Goal: Task Accomplishment & Management: Complete application form

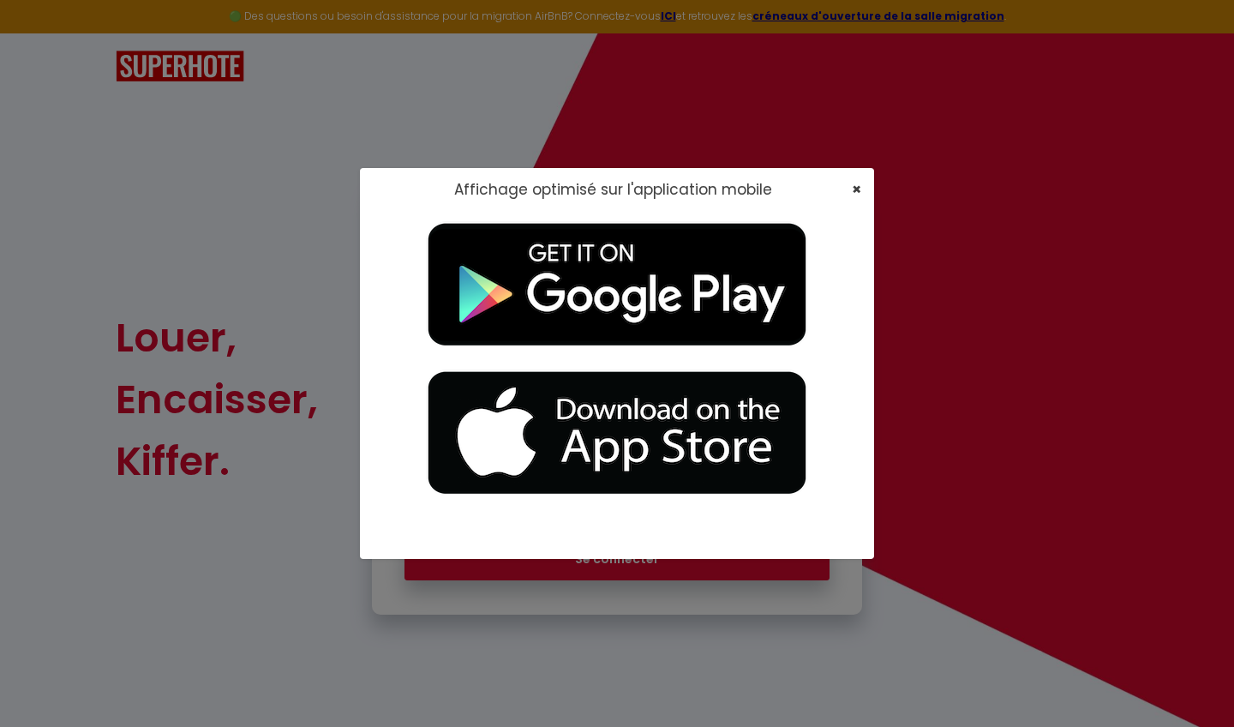
click at [685, 188] on span "×" at bounding box center [856, 188] width 9 height 21
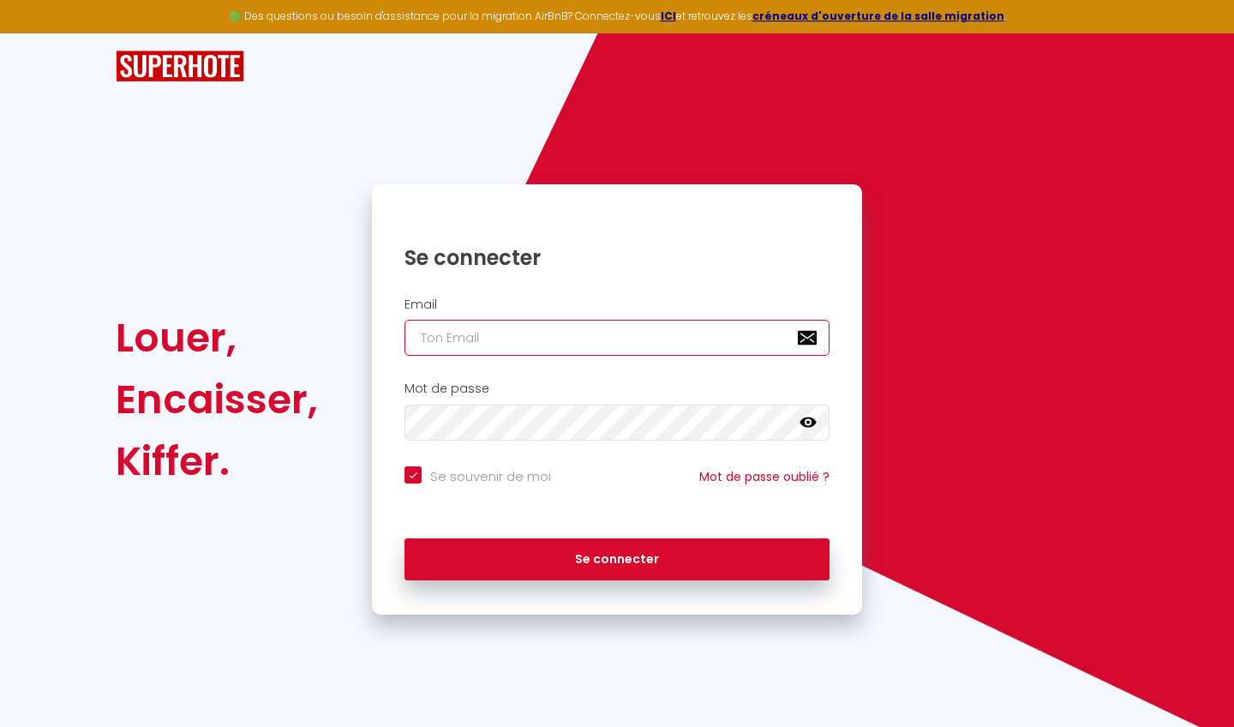
click at [685, 352] on input "email" at bounding box center [616, 338] width 425 height 36
type input "[EMAIL_ADDRESS][DOMAIN_NAME]"
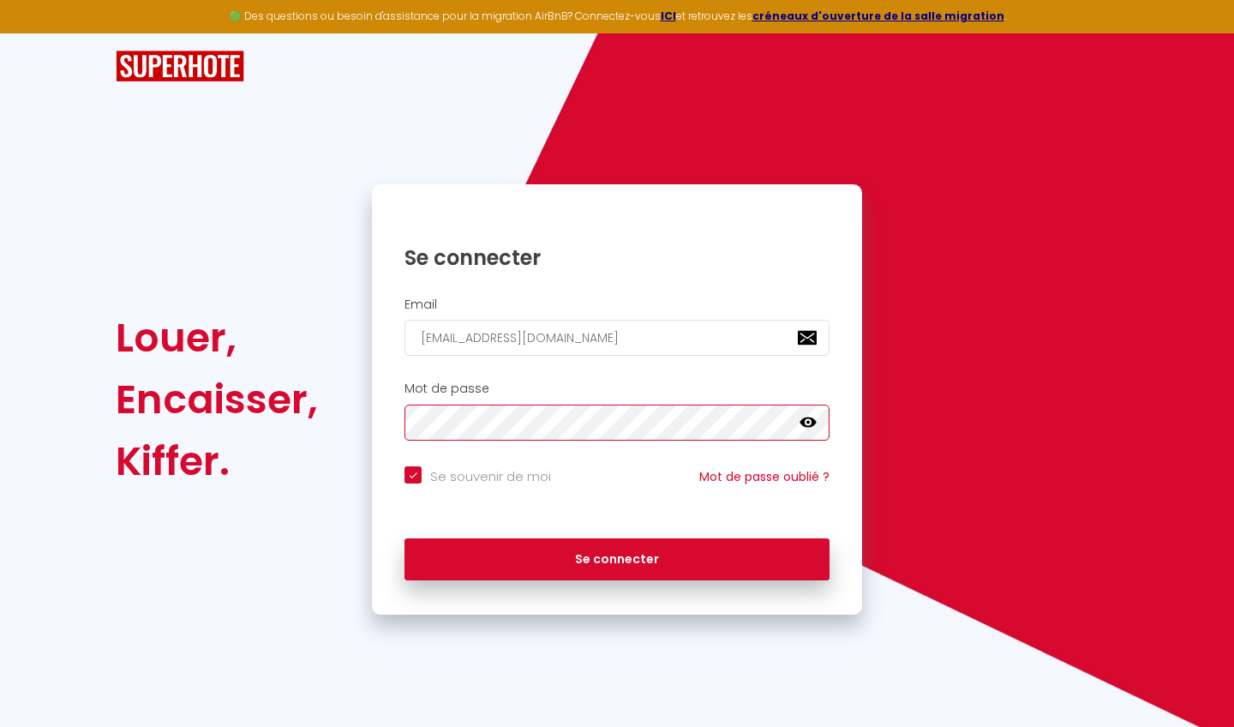
click at [617, 469] on button "Se connecter" at bounding box center [616, 559] width 425 height 43
checkbox input "true"
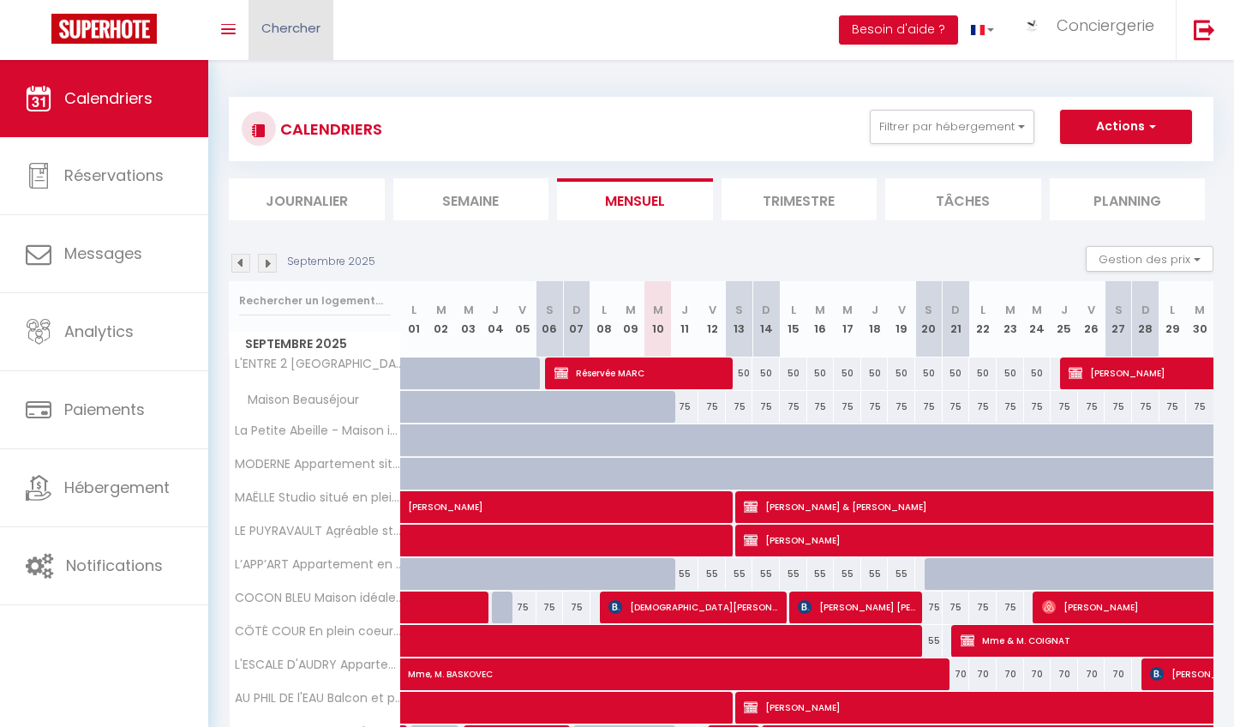
click at [296, 28] on span "Chercher" at bounding box center [290, 28] width 59 height 18
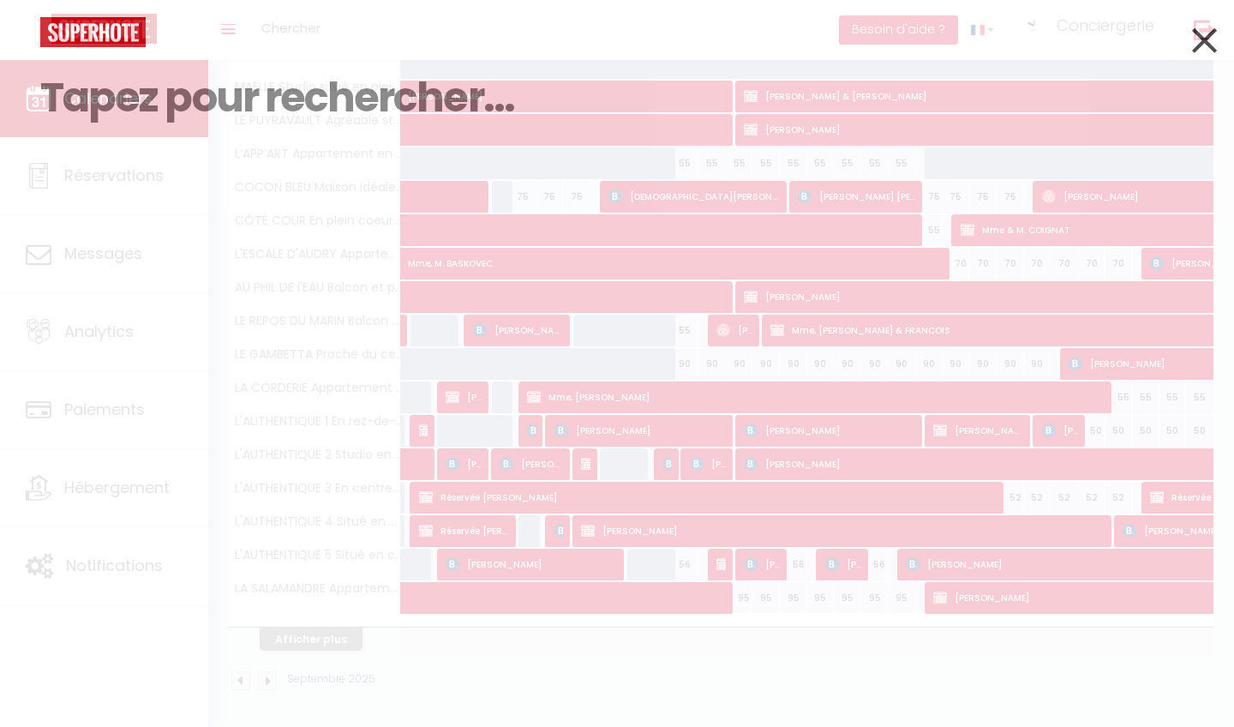
type input "m"
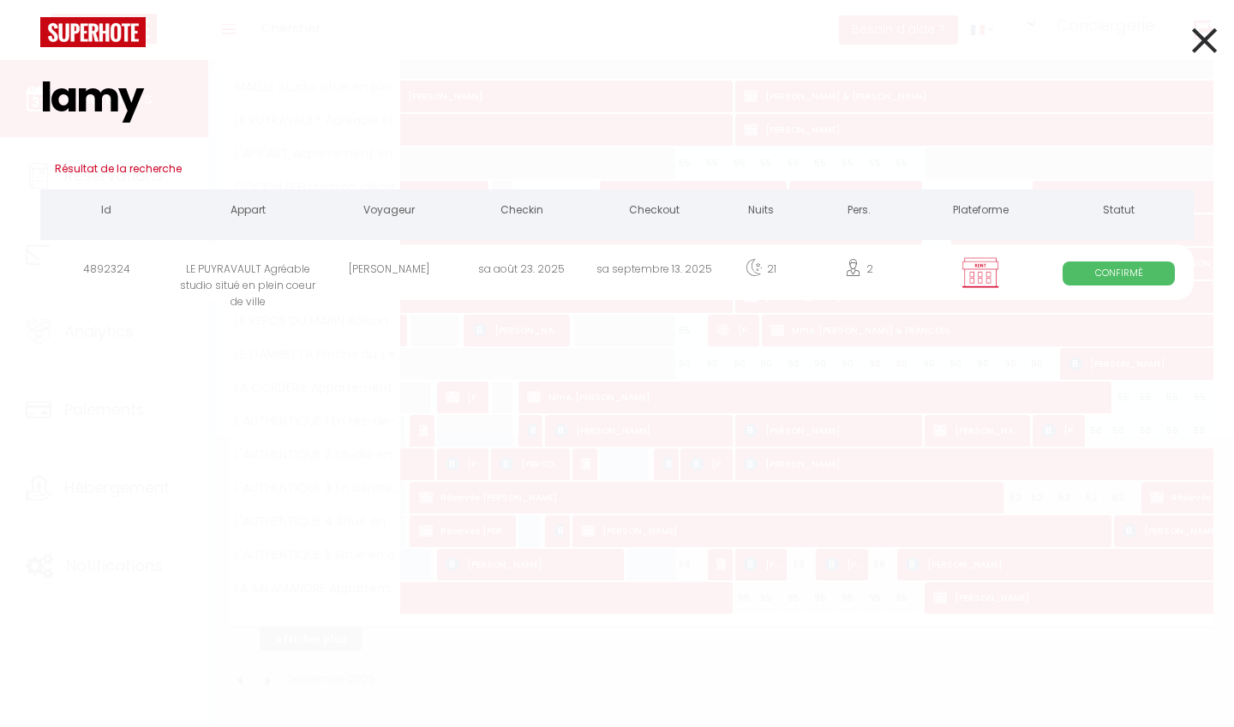
type input "lamy"
click at [404, 262] on div "[PERSON_NAME]" at bounding box center [389, 272] width 133 height 56
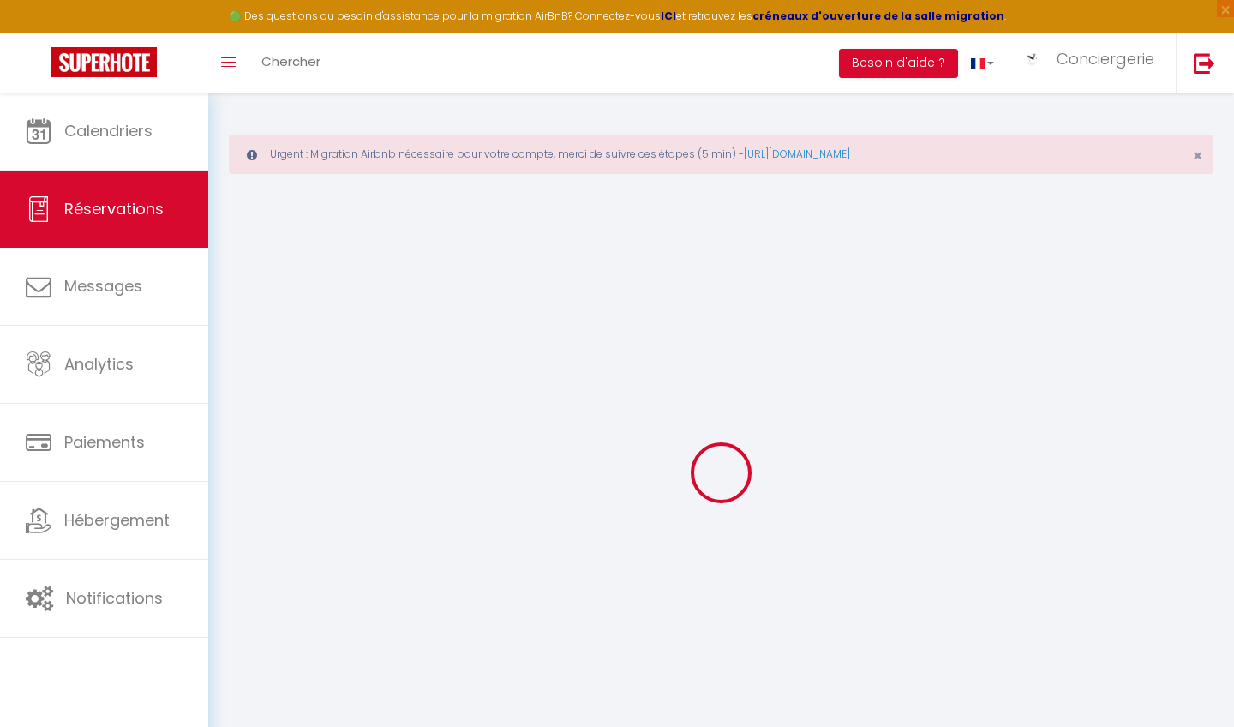
type input "[PERSON_NAME]"
type input "Lamy"
type input "[EMAIL_ADDRESS][DOMAIN_NAME]"
type input "0614637470"
type input "85300"
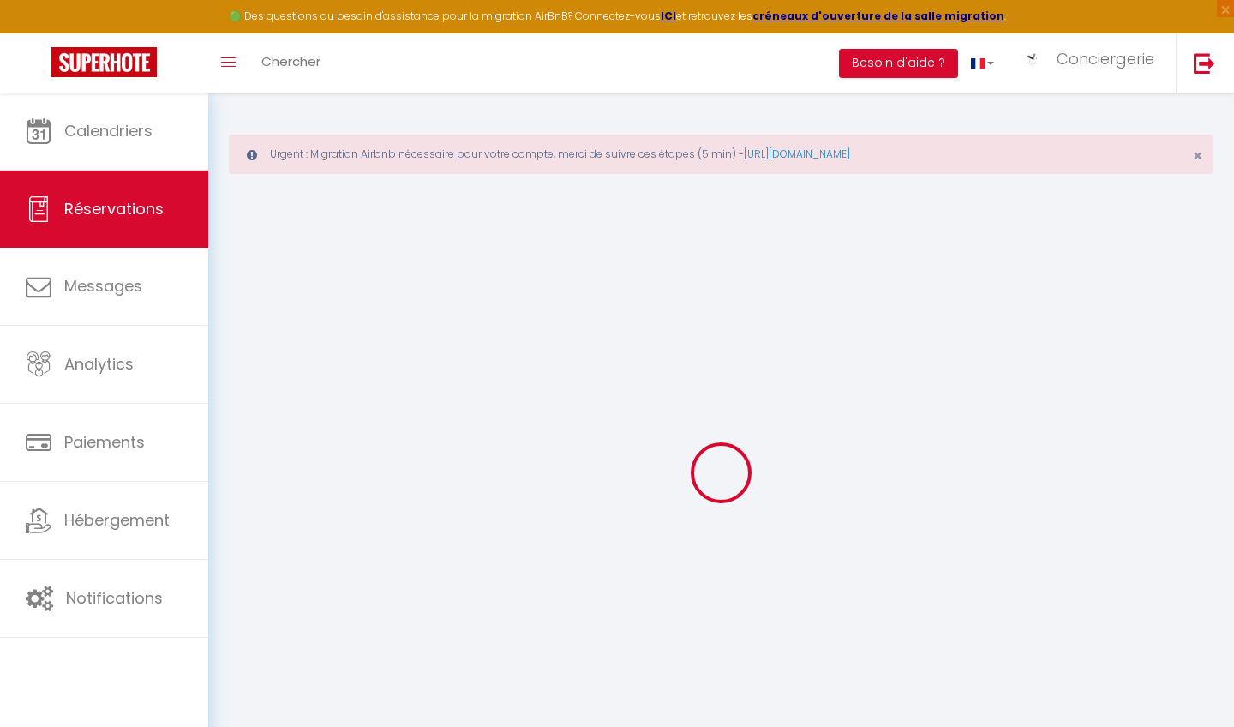
type input "[STREET_ADDRESS]"
type input "Chalans"
select select "FR"
select select "37782"
select select "1"
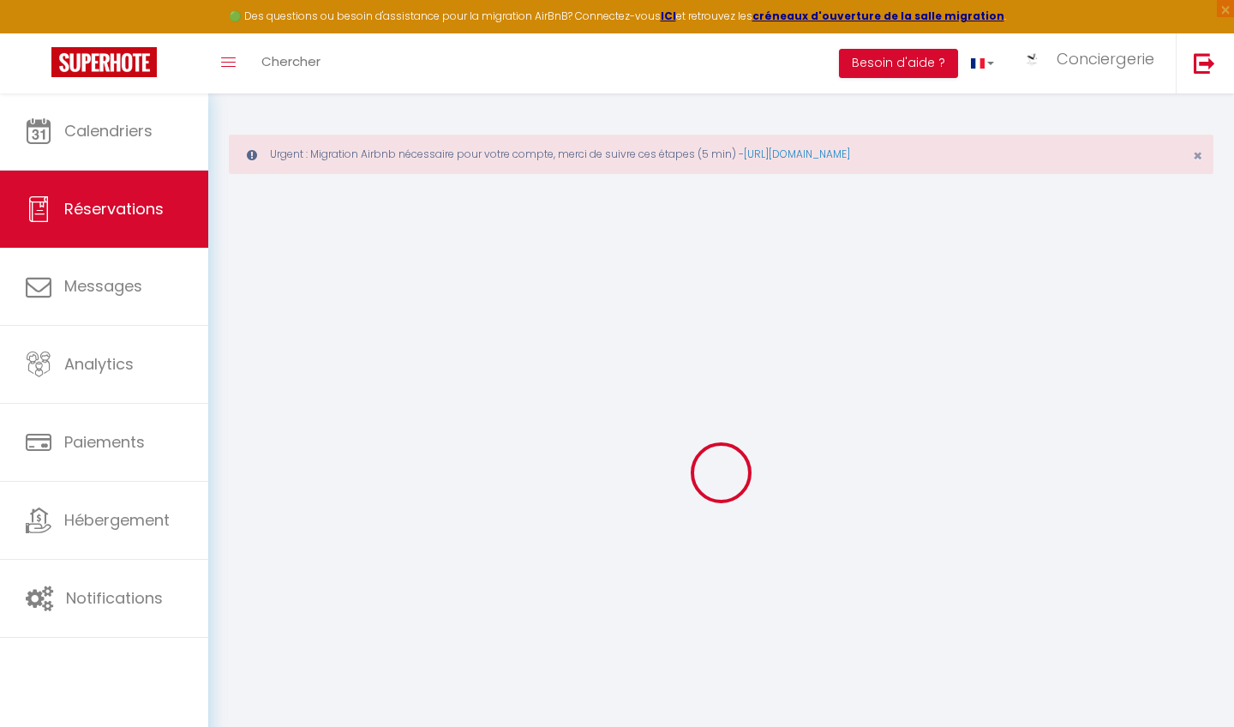
type input "[PERSON_NAME] 23 Août 2025"
select select
type input "[PERSON_NAME] 13 Septembre 2025"
select select
type input "2"
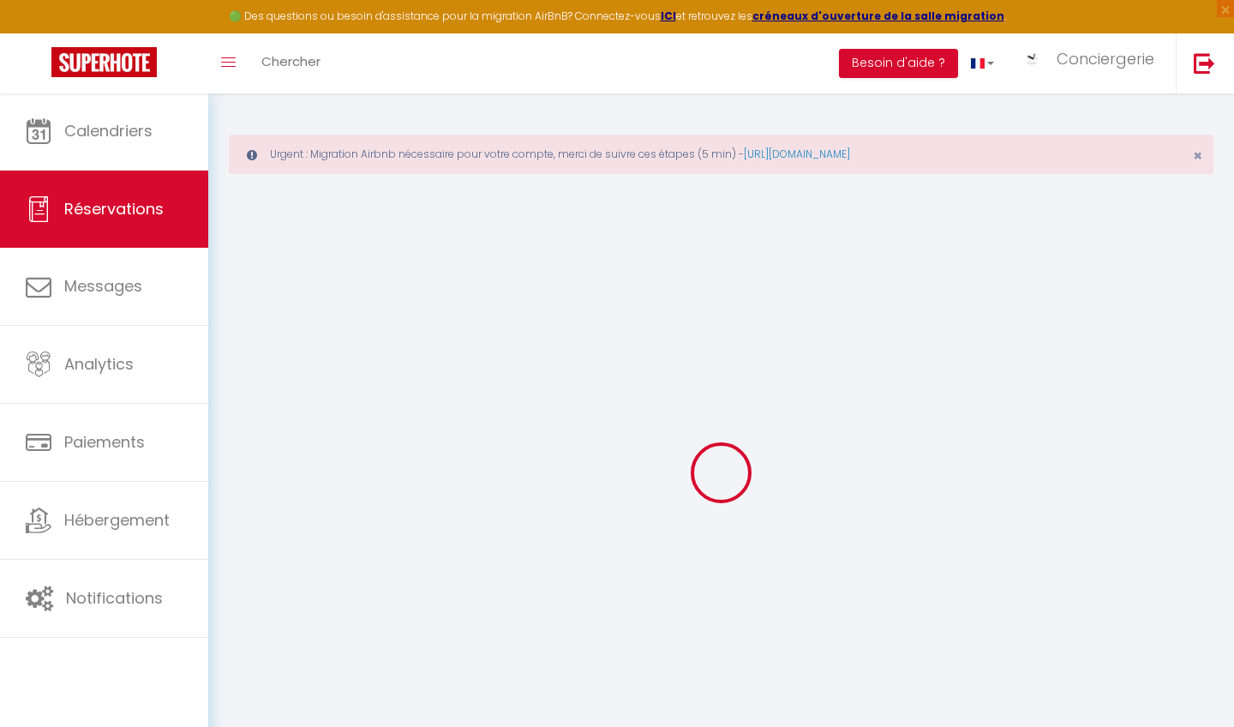
select select "12"
select select
type input "750"
checkbox input "false"
type input "0"
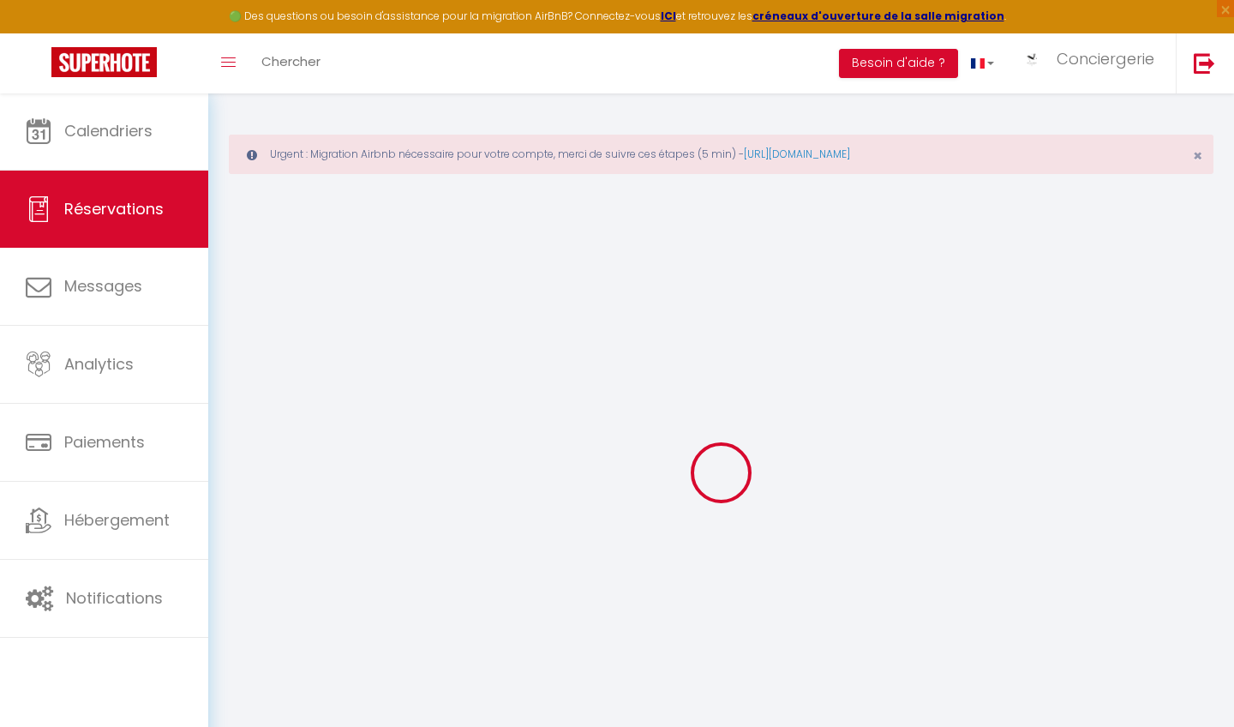
type input "47"
type input "0"
select select
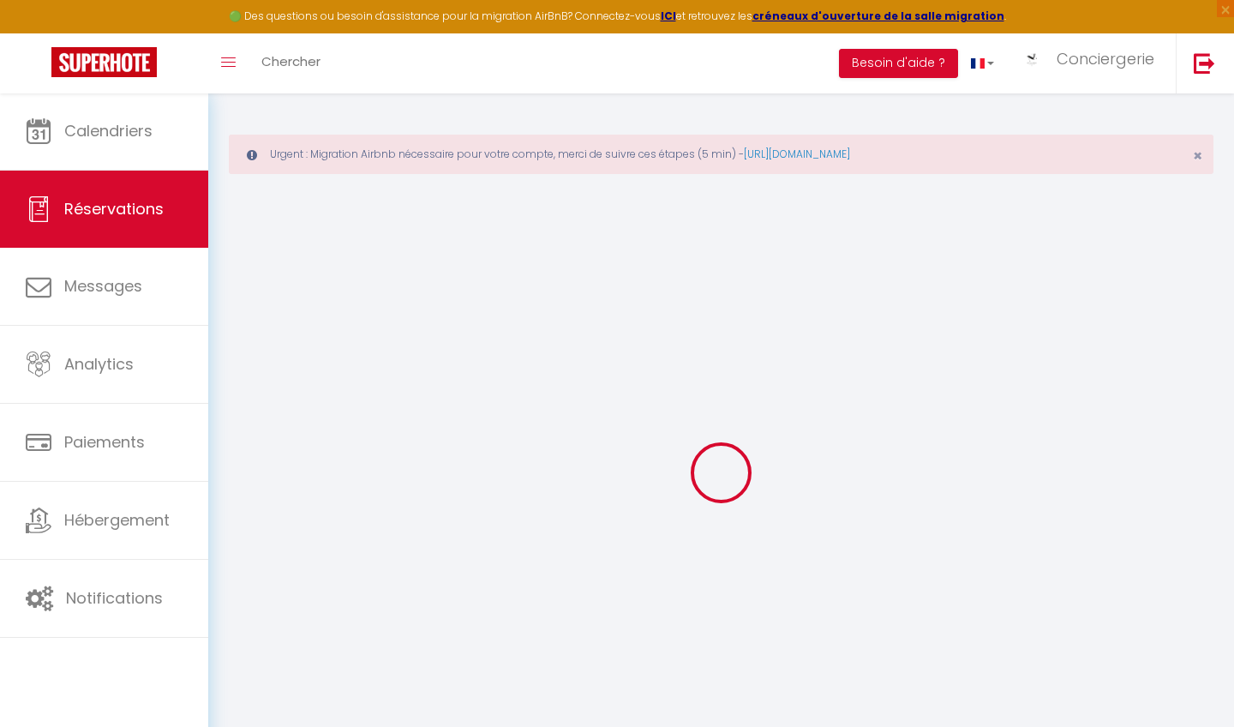
select select "14"
checkbox input "false"
select select
checkbox input "false"
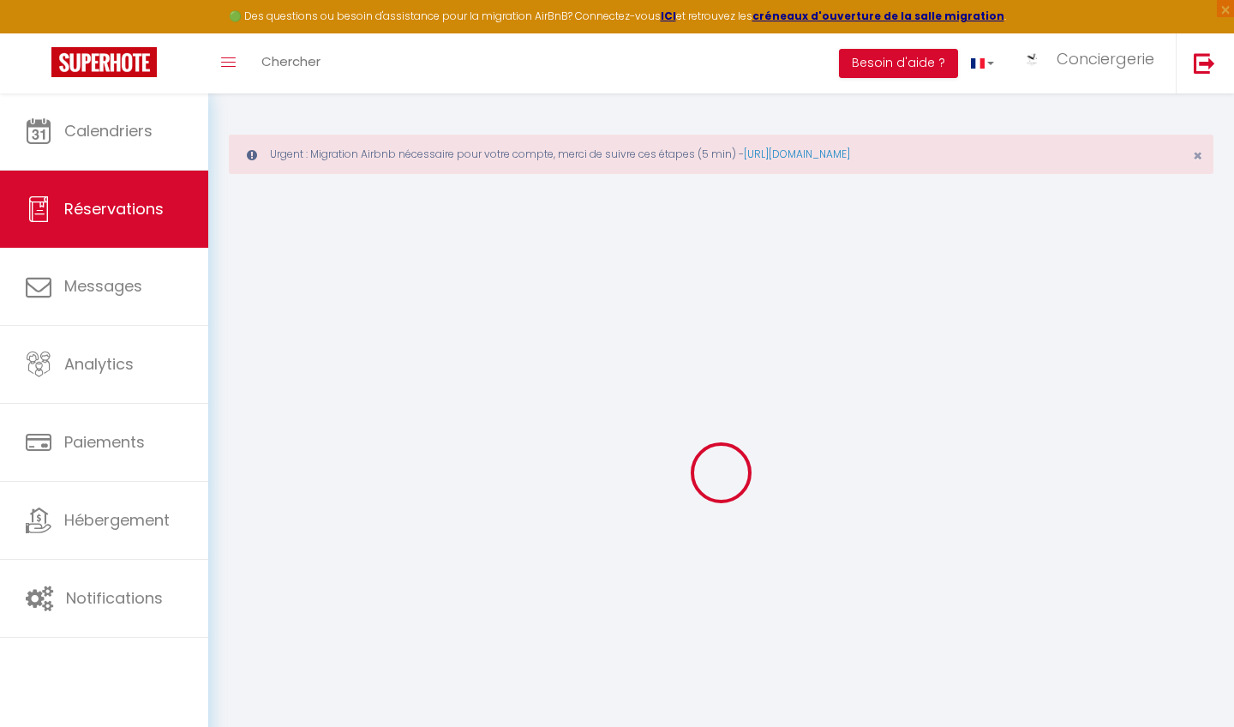
select select
checkbox input "false"
select select
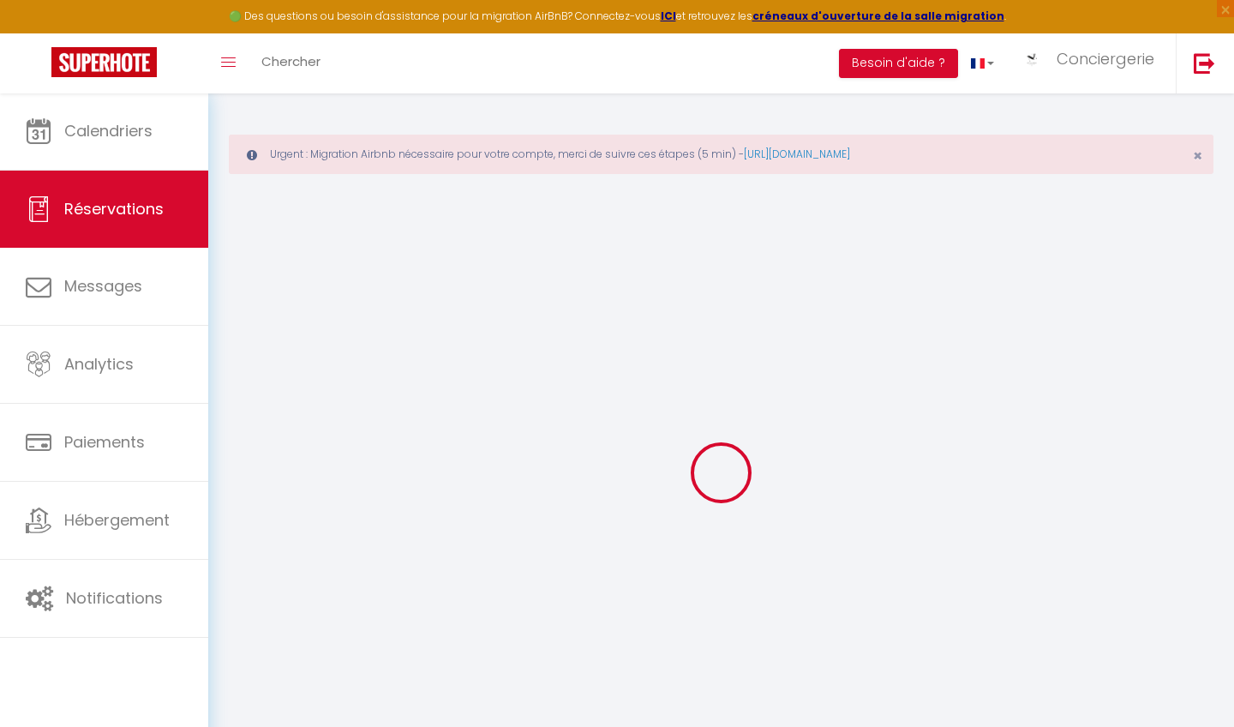
checkbox input "false"
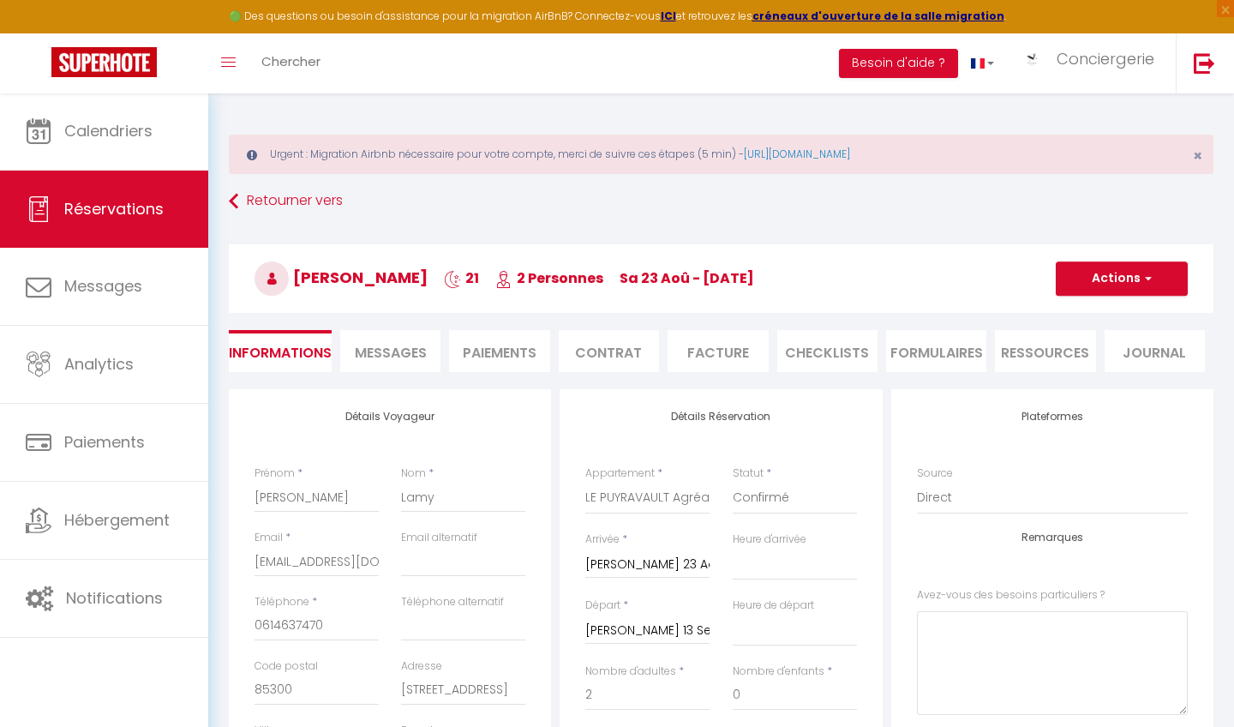
type input "39.9"
select select
checkbox input "false"
select select
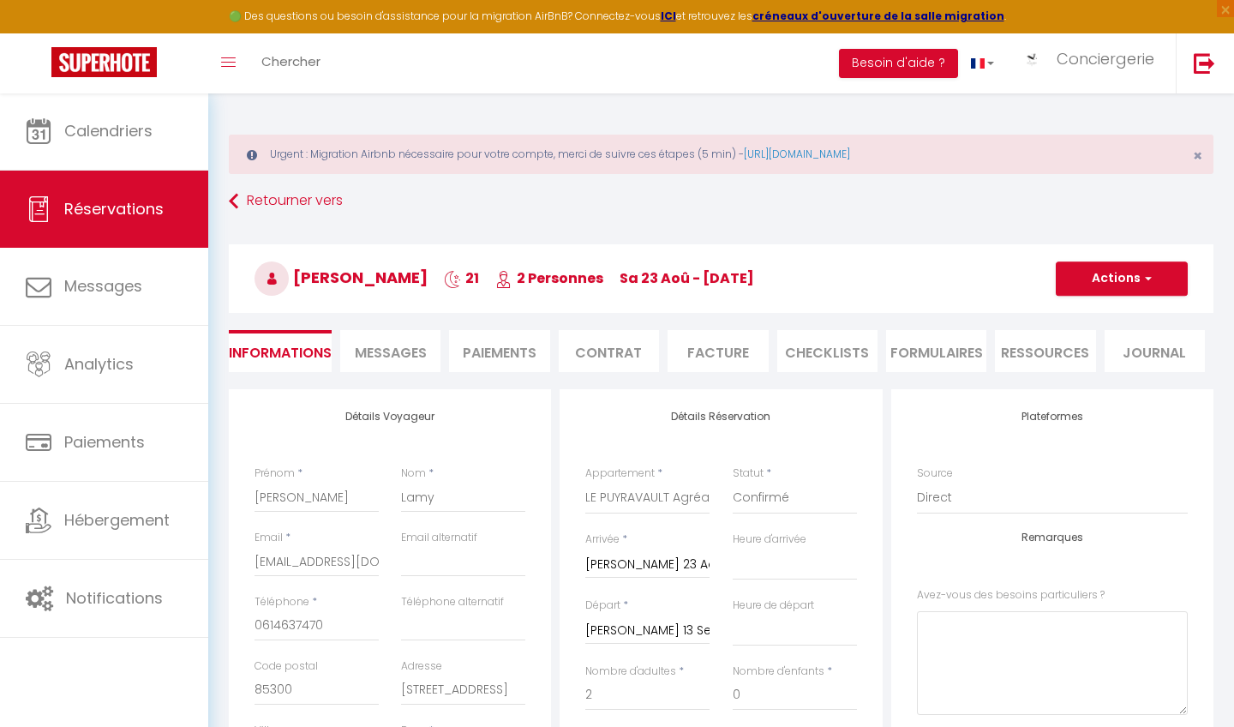
select select
click at [332, 469] on input "[EMAIL_ADDRESS][DOMAIN_NAME]" at bounding box center [316, 561] width 124 height 31
click at [685, 350] on li "Facture" at bounding box center [717, 351] width 100 height 42
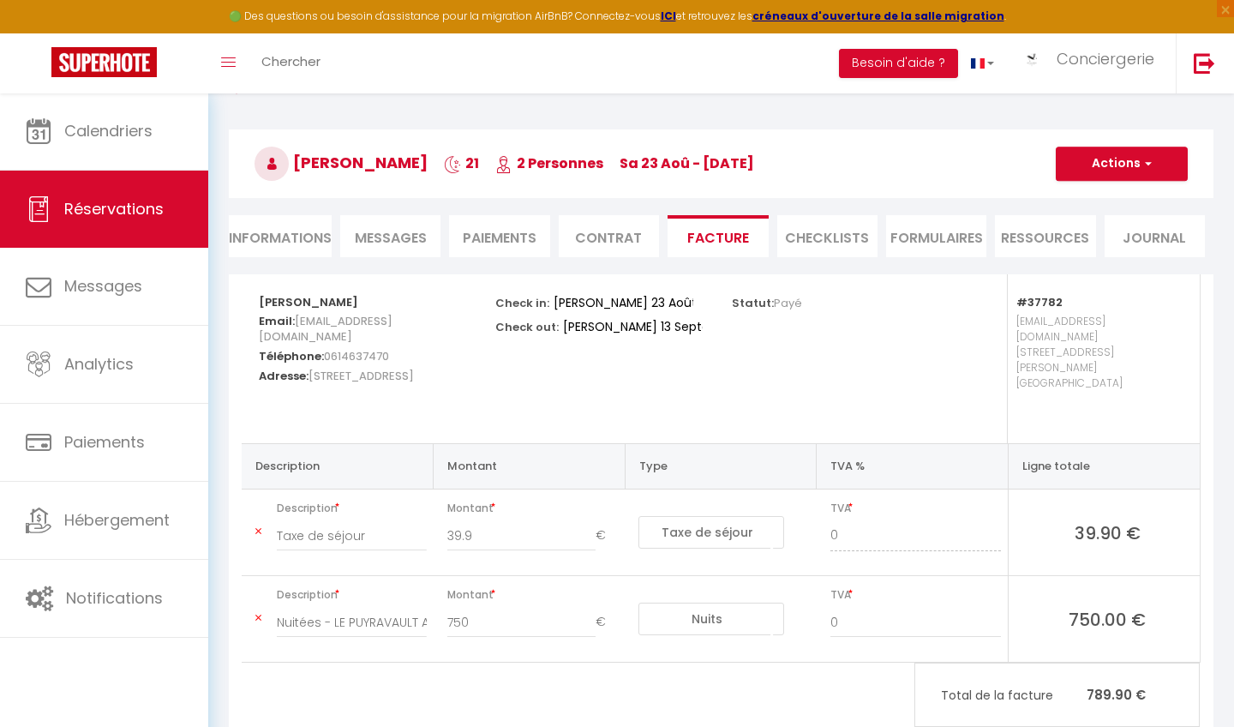
scroll to position [100, 0]
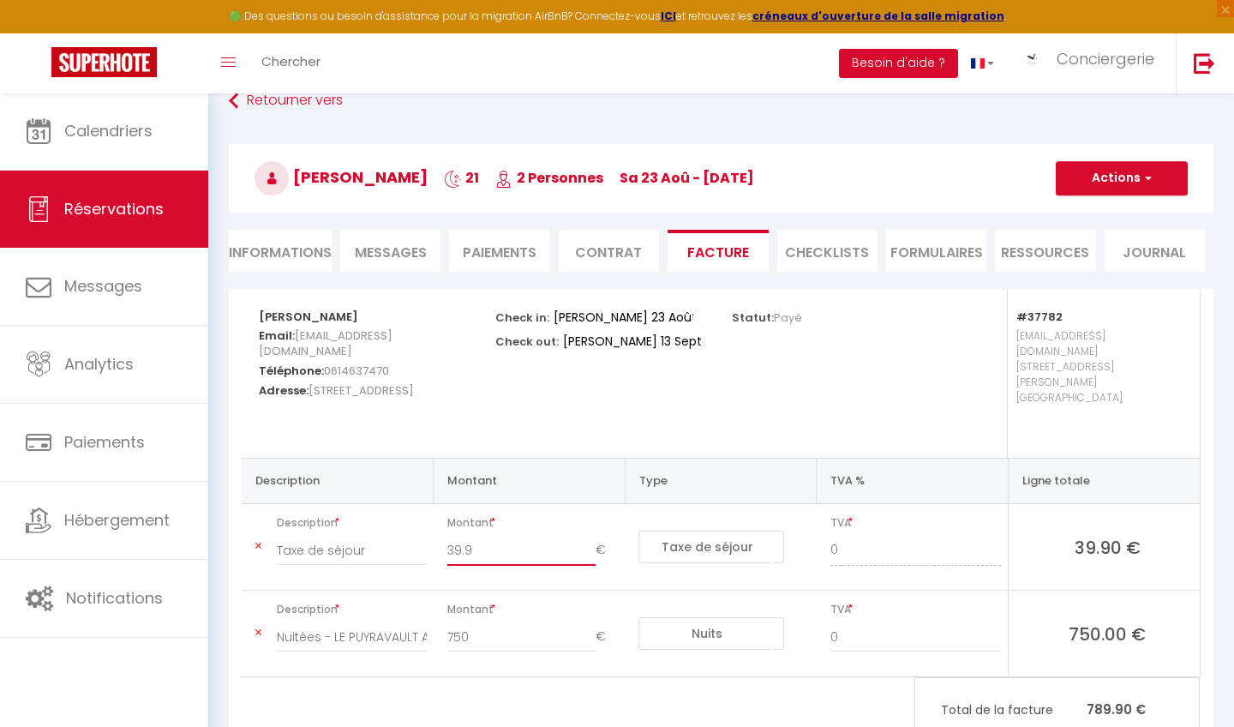
click at [521, 469] on input "39.9" at bounding box center [521, 550] width 149 height 31
click at [485, 259] on li "Paiements" at bounding box center [499, 251] width 100 height 42
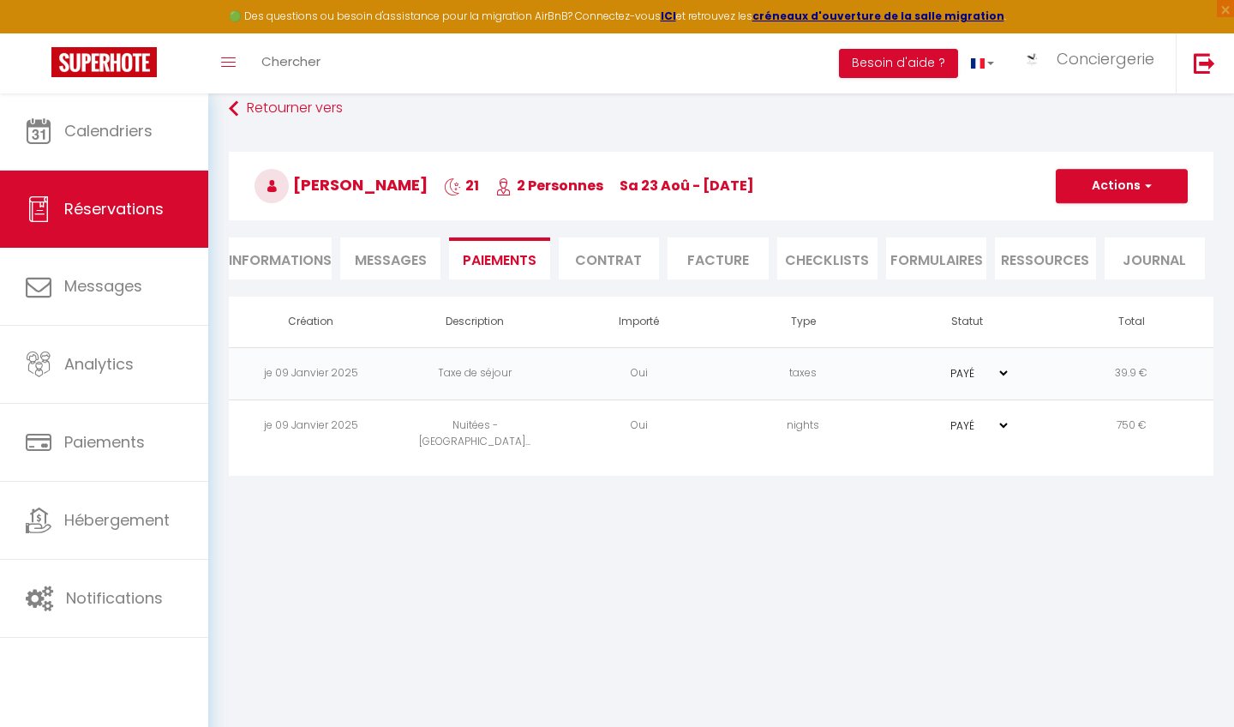
click at [553, 429] on td "Nuitées - [GEOGRAPHIC_DATA]..." at bounding box center [475, 433] width 164 height 68
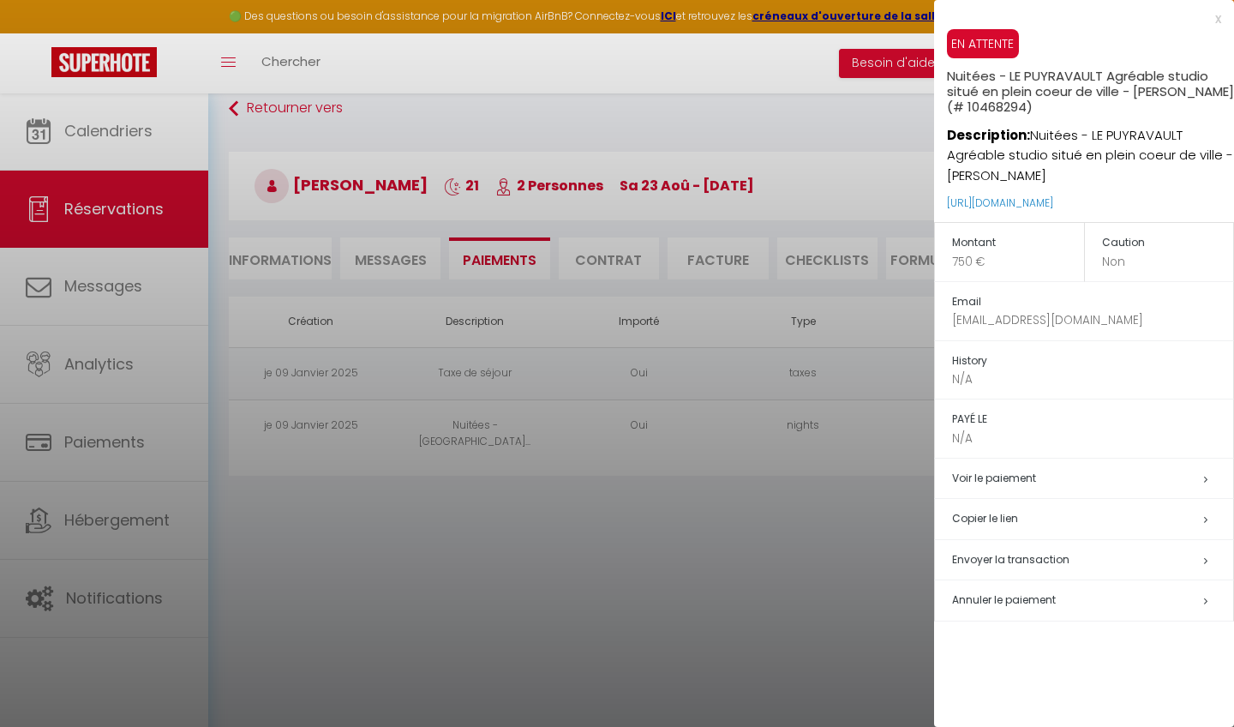
click at [553, 426] on div at bounding box center [617, 363] width 1234 height 727
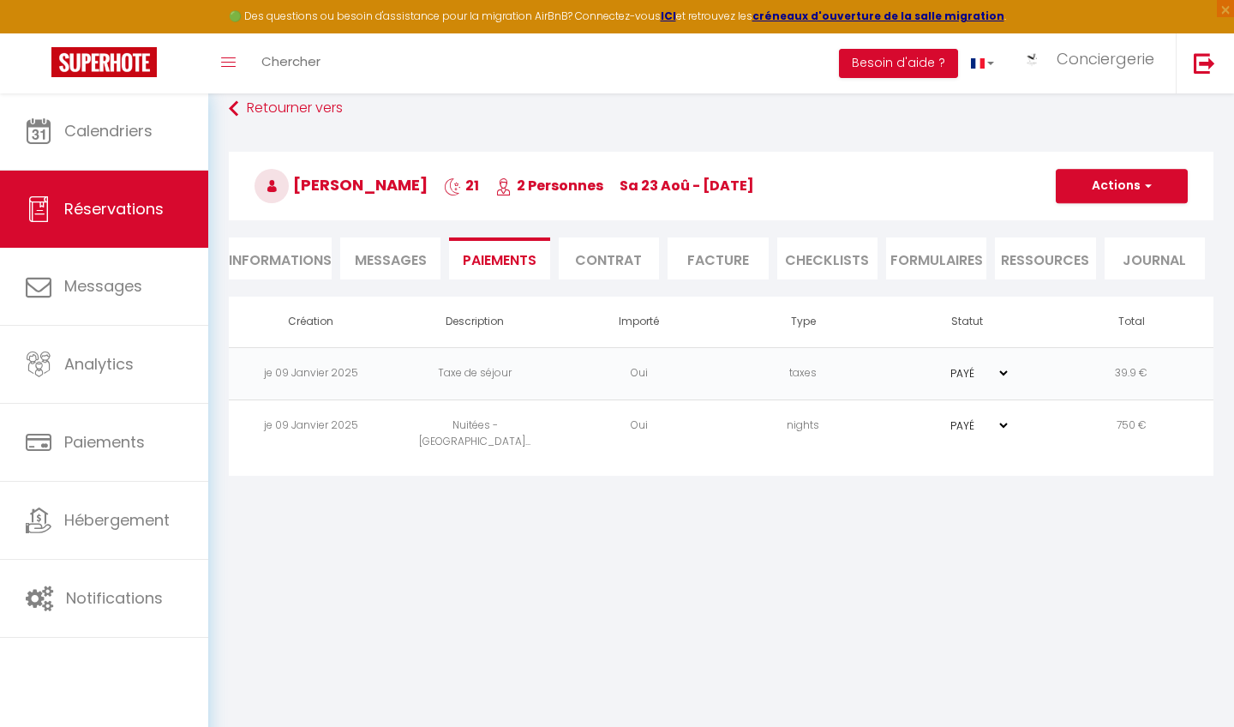
click at [562, 374] on td "Oui" at bounding box center [639, 373] width 164 height 52
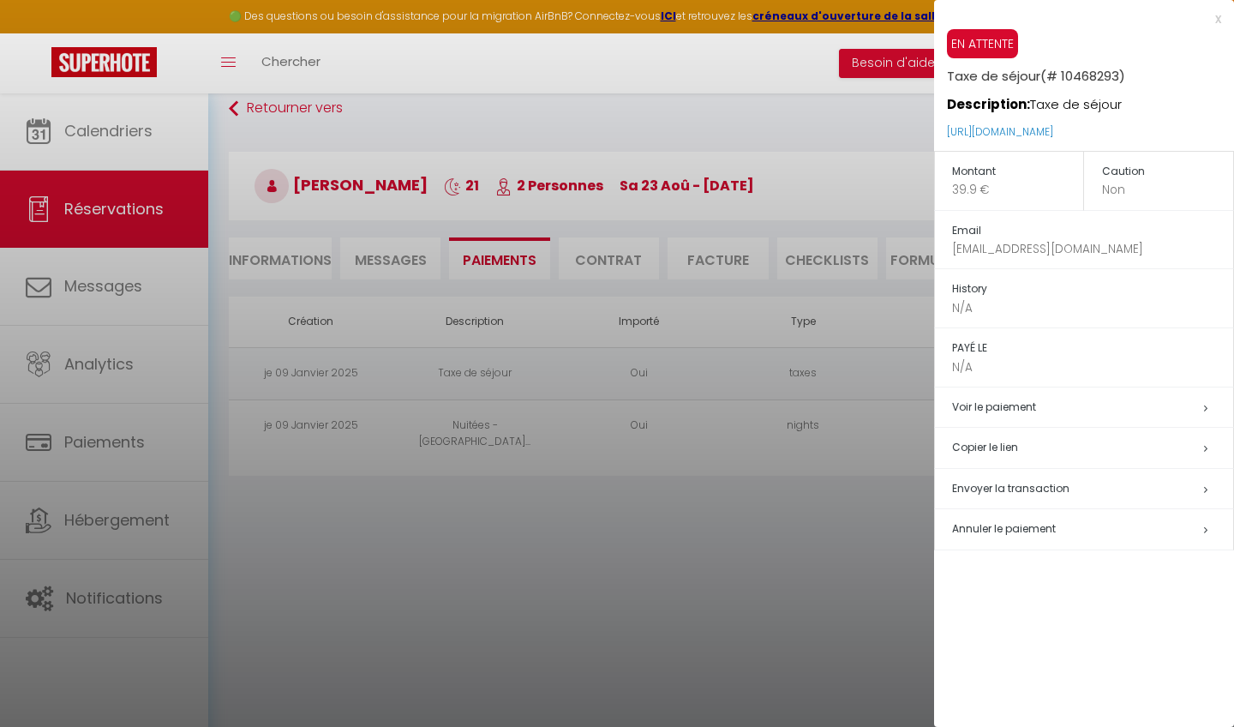
click at [563, 374] on div at bounding box center [617, 363] width 1234 height 727
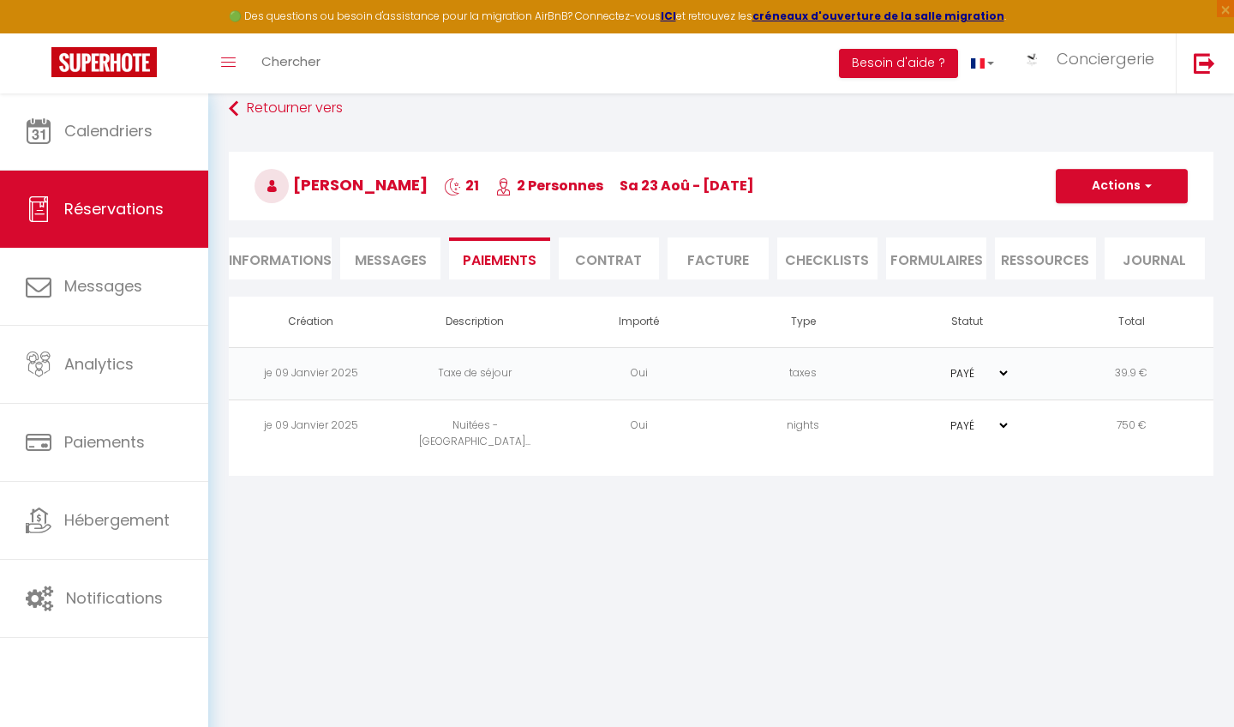
click at [685, 248] on li "Facture" at bounding box center [717, 258] width 100 height 42
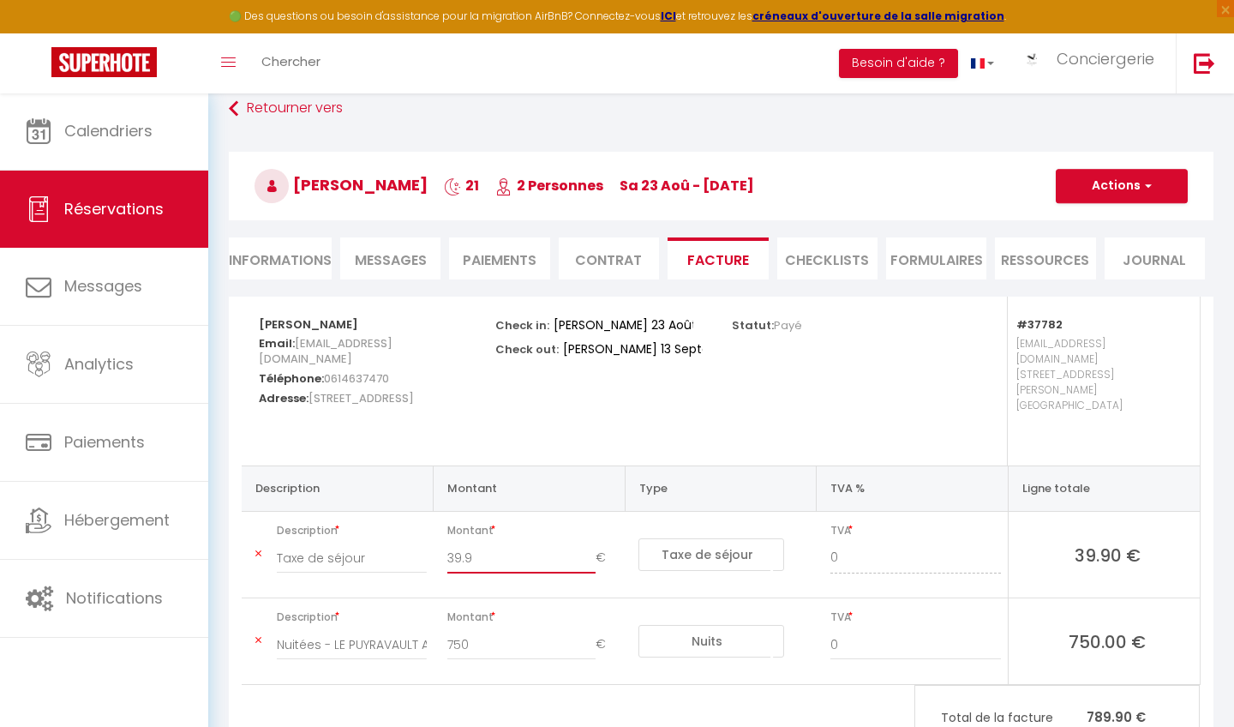
click at [505, 469] on input "39.9" at bounding box center [521, 557] width 149 height 31
type input "19"
type input "19.95"
click at [485, 469] on input "750" at bounding box center [521, 644] width 149 height 31
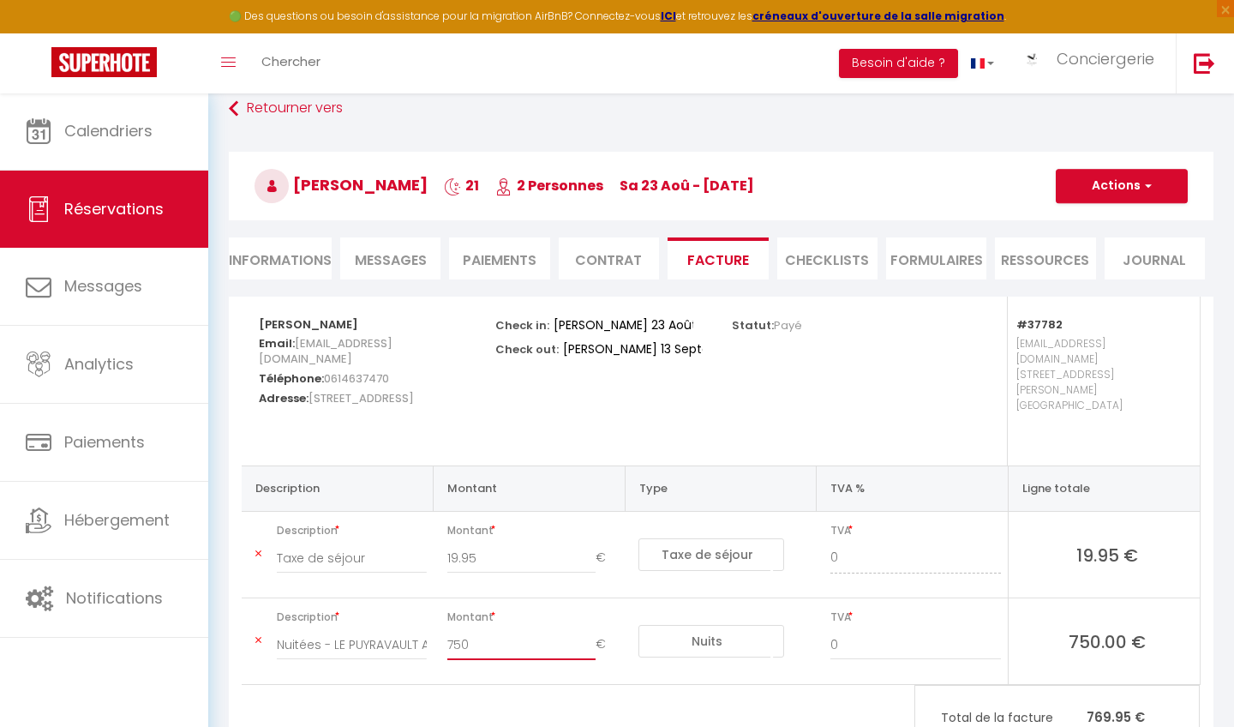
click at [485, 469] on input "750" at bounding box center [521, 644] width 149 height 31
type input "375"
click at [685, 191] on button "Actions" at bounding box center [1122, 186] width 132 height 34
click at [685, 225] on link "Enregistrer" at bounding box center [1109, 223] width 144 height 22
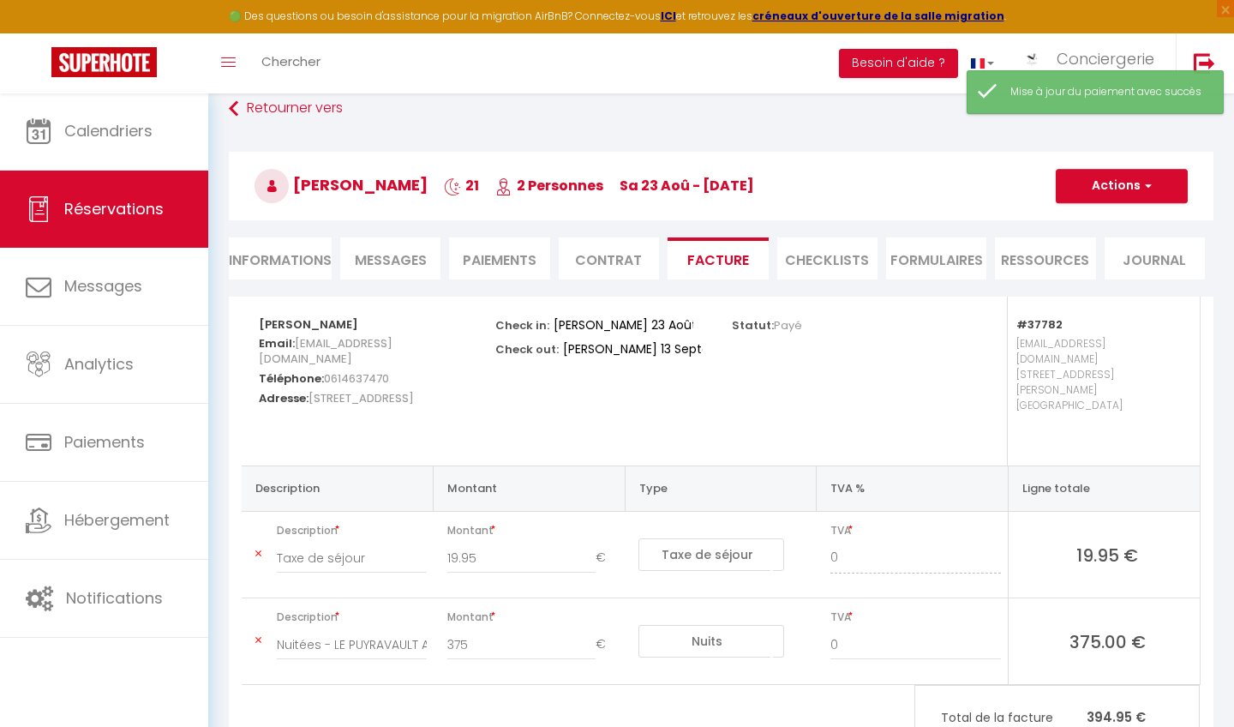
click at [685, 188] on button "Actions" at bounding box center [1122, 186] width 132 height 34
click at [685, 246] on link "Aperçu et éditer" at bounding box center [1109, 246] width 144 height 22
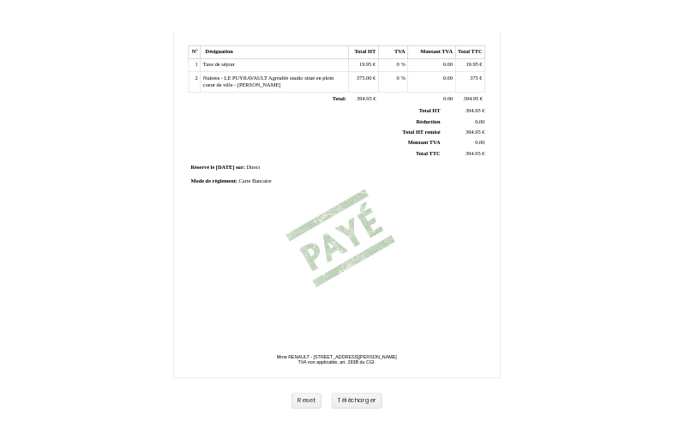
scroll to position [332, 0]
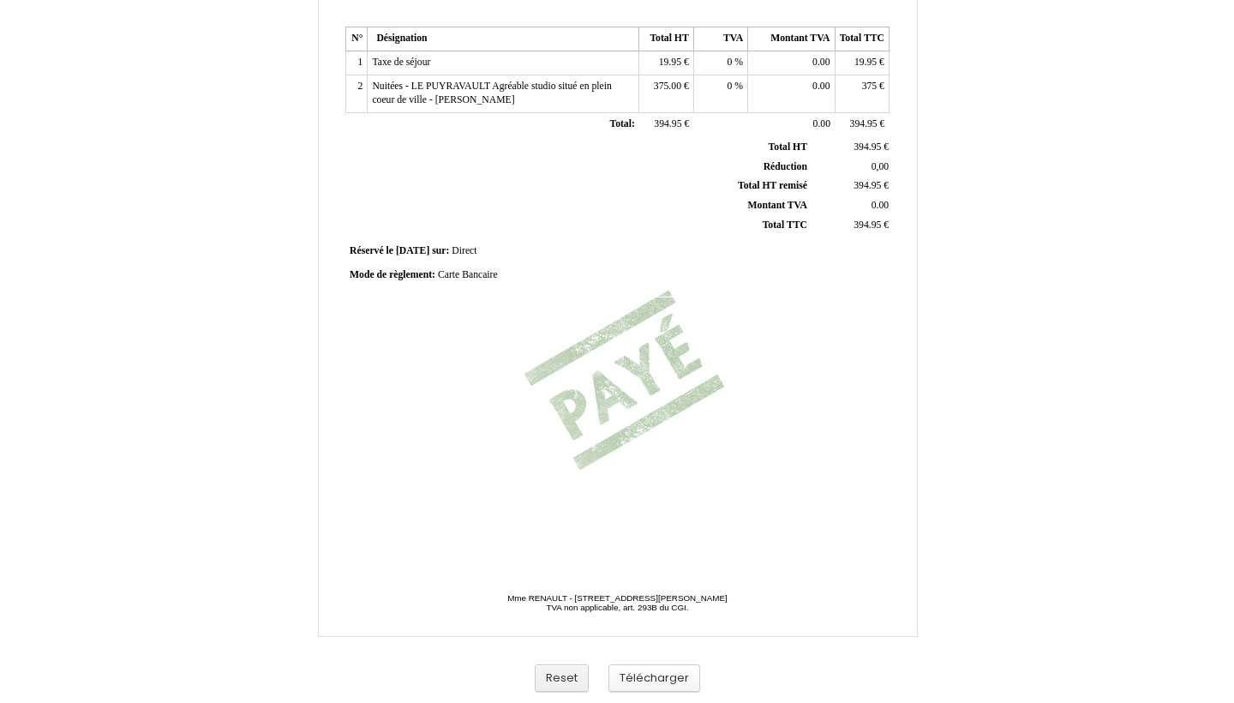
click at [657, 671] on button "Télécharger" at bounding box center [654, 678] width 92 height 28
click at [644, 676] on button "Télécharger" at bounding box center [648, 678] width 92 height 28
